Goal: Transaction & Acquisition: Obtain resource

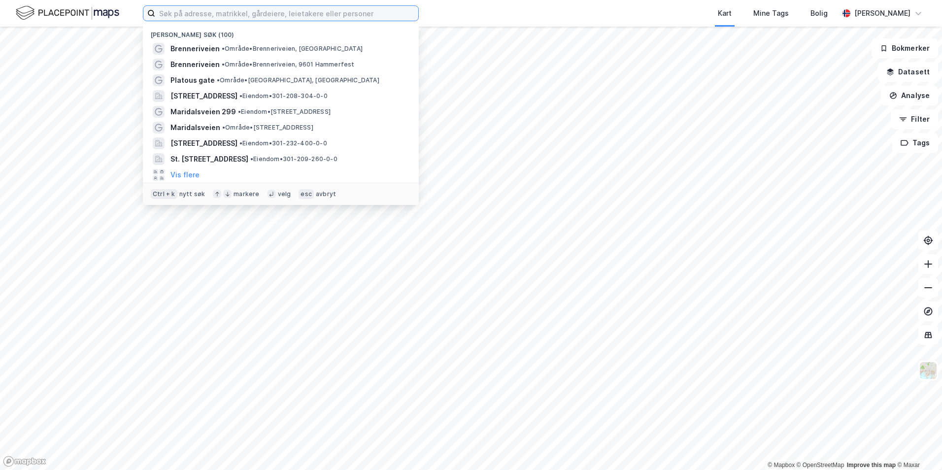
click at [221, 15] on input at bounding box center [286, 13] width 263 height 15
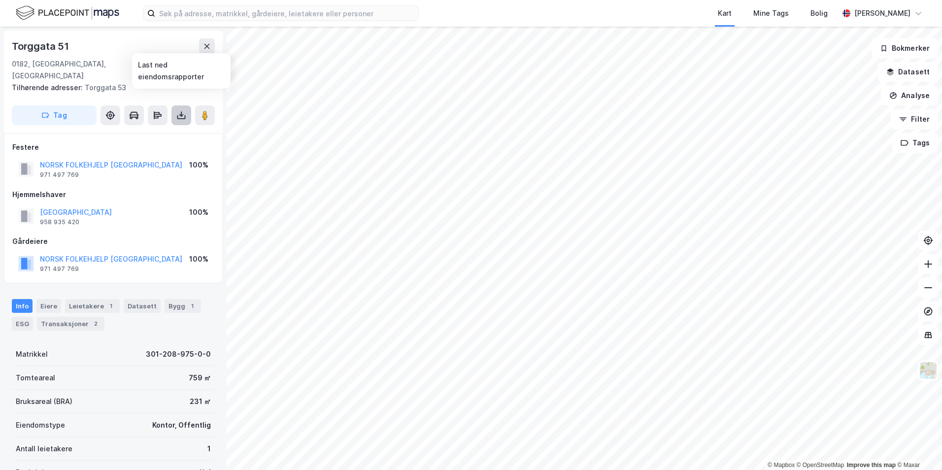
click at [183, 110] on icon at bounding box center [181, 115] width 10 height 10
click at [149, 131] on div "Last ned grunnbok" at bounding box center [132, 135] width 57 height 8
click at [179, 110] on icon at bounding box center [181, 115] width 10 height 10
click at [148, 131] on div "Last ned grunnbok" at bounding box center [132, 135] width 57 height 8
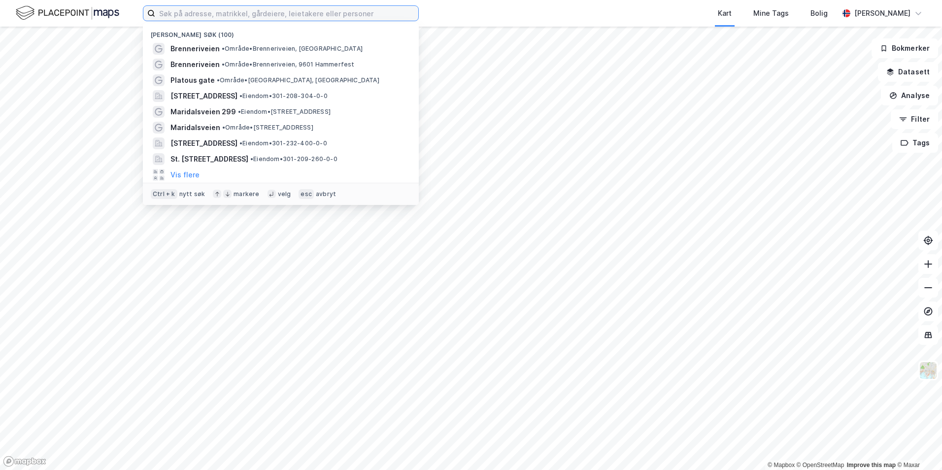
click at [195, 14] on input at bounding box center [286, 13] width 263 height 15
